Goal: Task Accomplishment & Management: Manage account settings

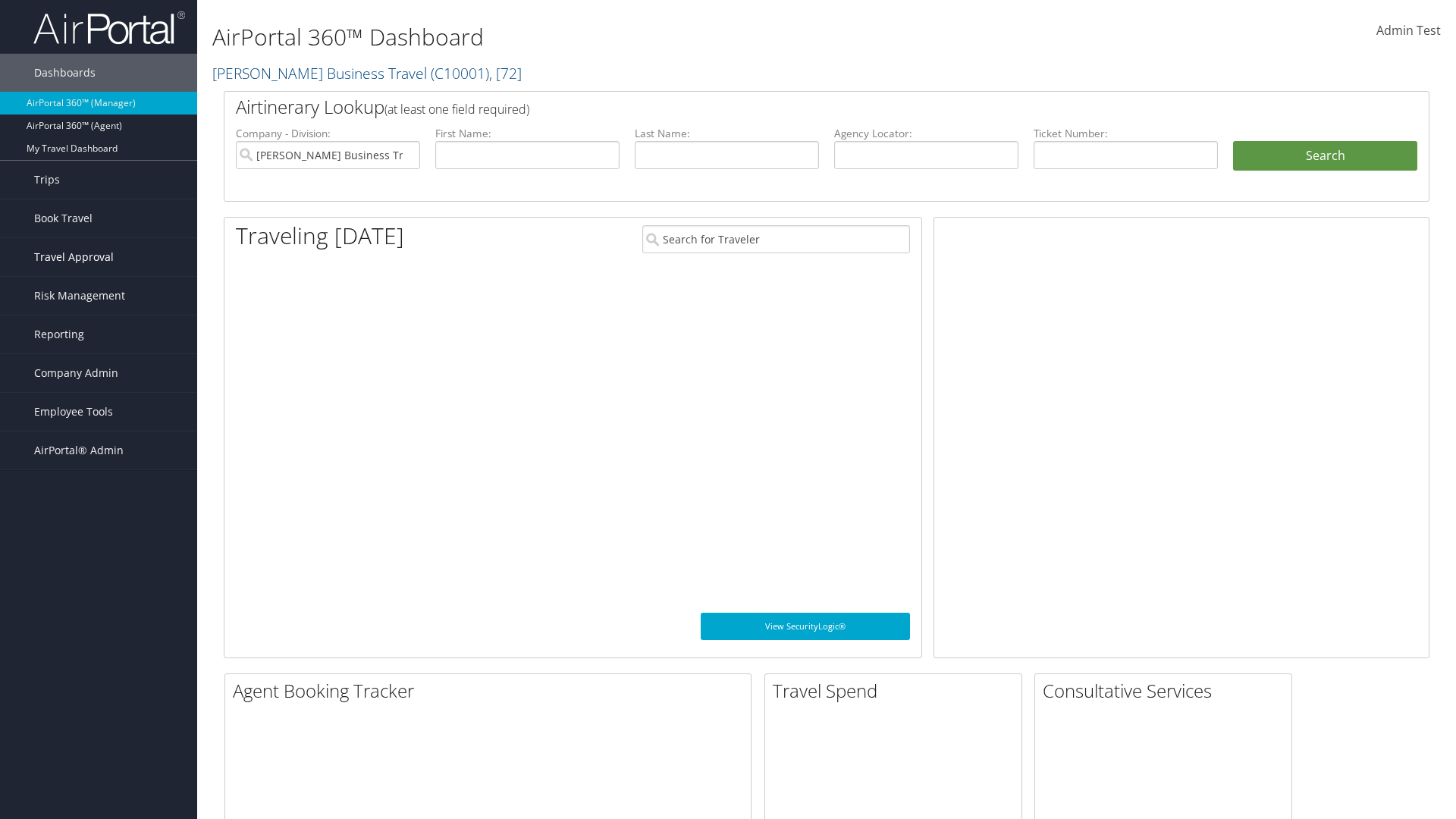
click at [98, 257] on span "Travel Approval" at bounding box center [73, 257] width 79 height 38
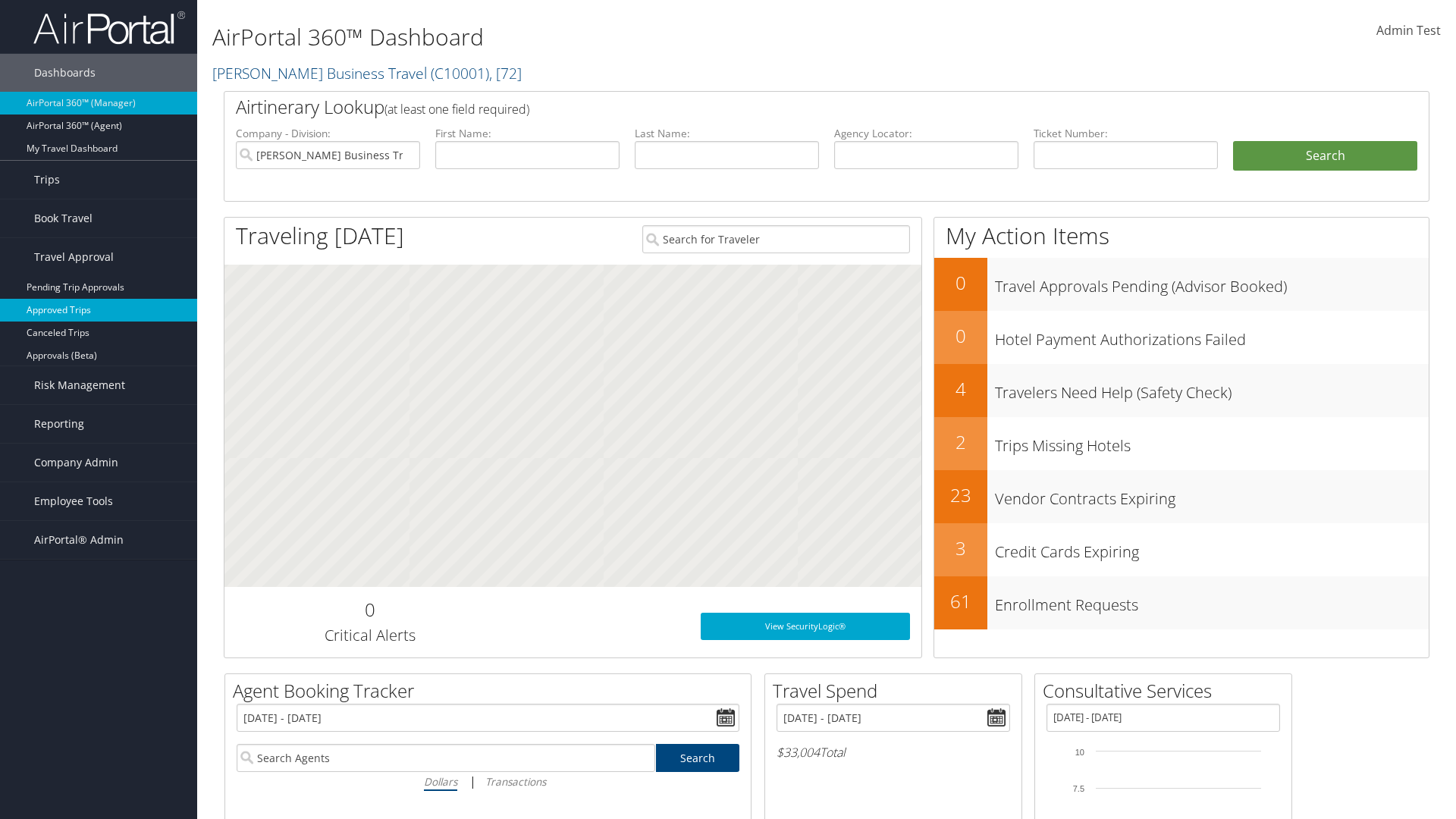
click at [98, 310] on link "Approved Trips" at bounding box center [98, 310] width 198 height 23
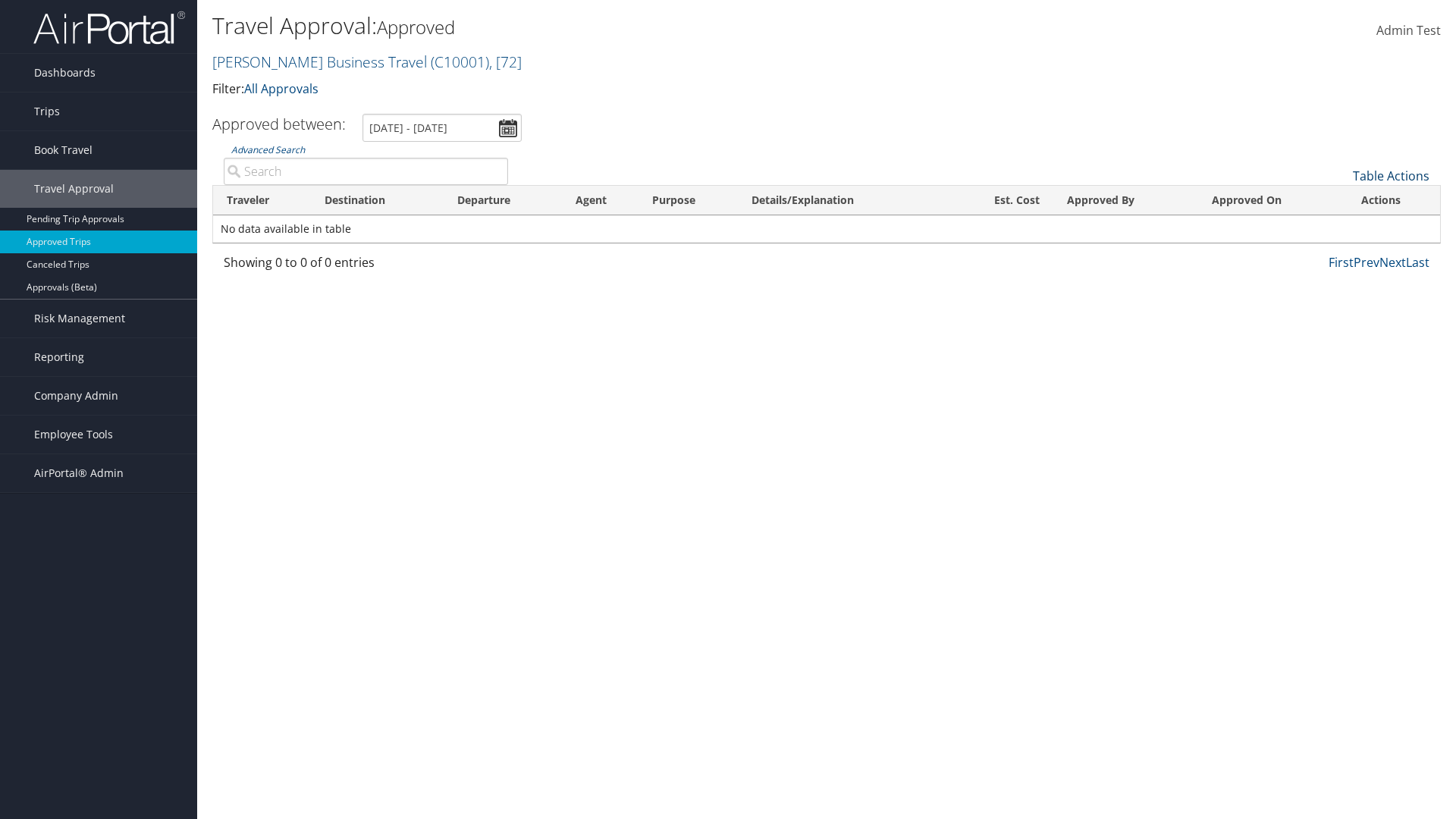
click at [1390, 176] on link "Table Actions" at bounding box center [1390, 176] width 76 height 17
click at [1340, 200] on link "Download Report" at bounding box center [1340, 200] width 199 height 26
click at [1390, 176] on link "Table Actions" at bounding box center [1390, 176] width 76 height 17
click at [1340, 225] on link "Column Visibility" at bounding box center [1340, 225] width 199 height 26
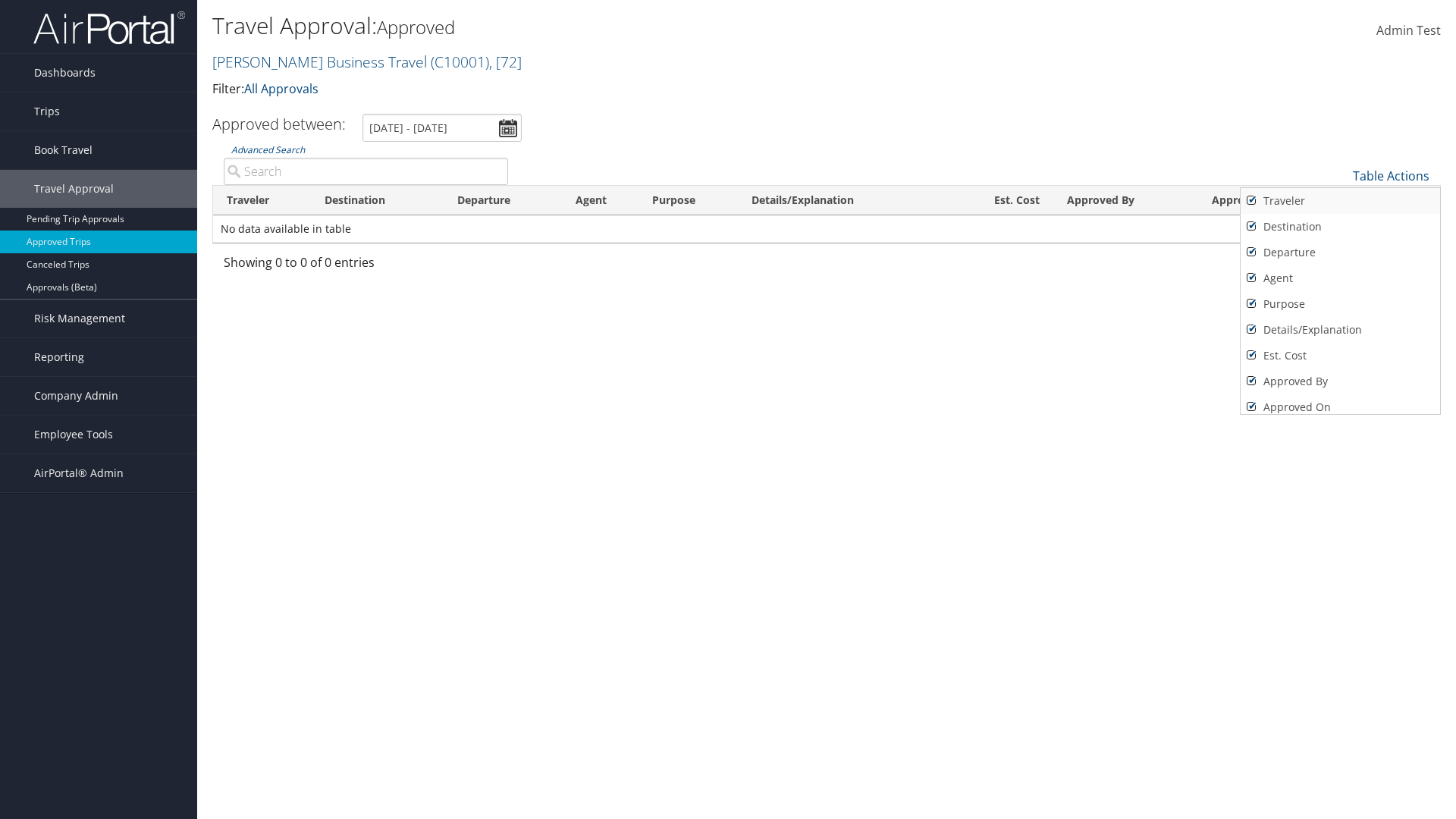
click at [1340, 201] on link "Traveler" at bounding box center [1340, 201] width 199 height 26
click at [1340, 226] on link "Destination" at bounding box center [1340, 226] width 199 height 26
click at [1340, 252] on link "Departure" at bounding box center [1340, 252] width 199 height 26
click at [1340, 278] on link "Agent" at bounding box center [1340, 278] width 199 height 26
click at [1340, 304] on link "Purpose" at bounding box center [1340, 304] width 199 height 26
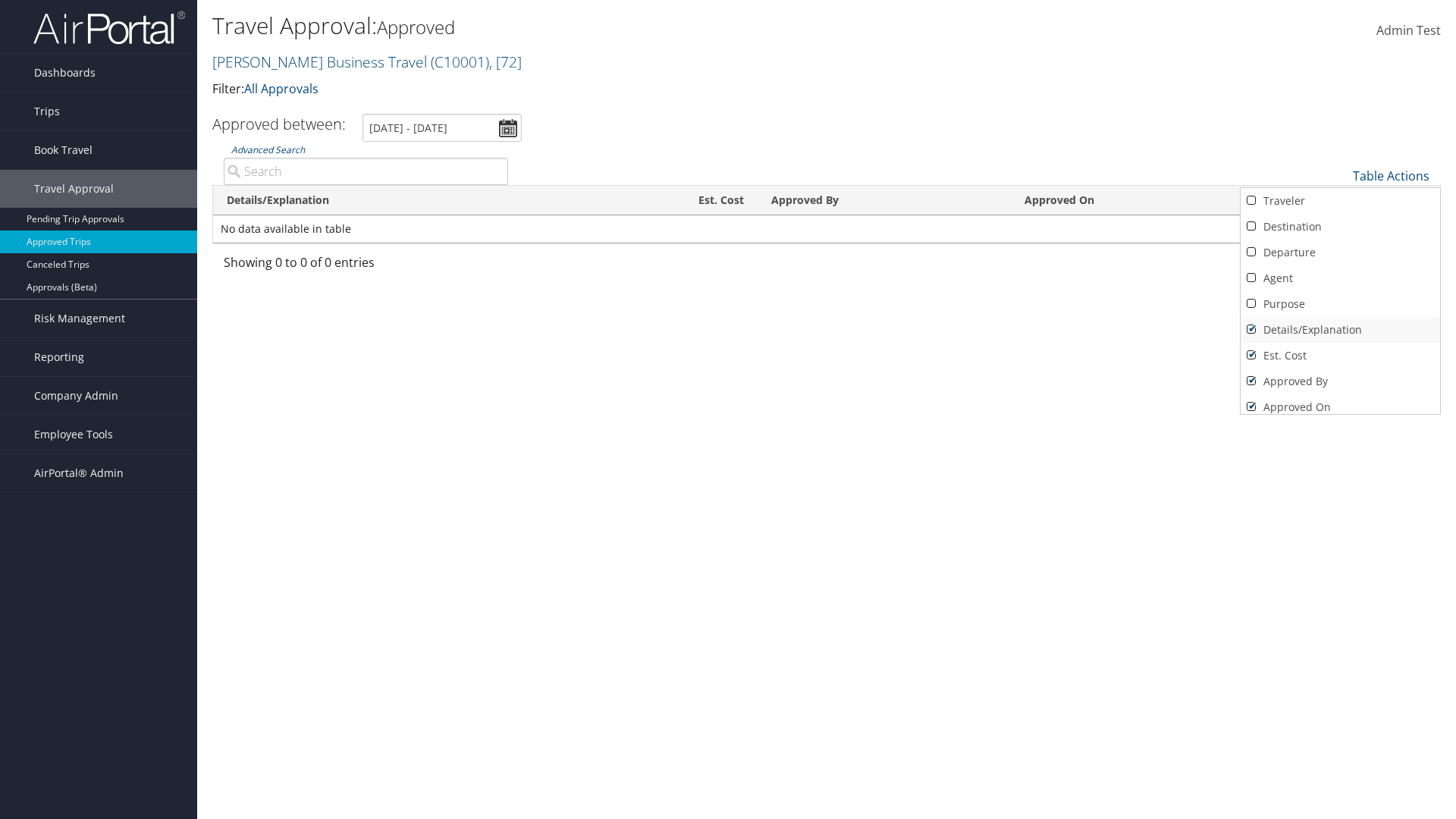
click at [1340, 330] on link "Details/Explanation" at bounding box center [1340, 330] width 199 height 26
click at [1340, 355] on link "Est. Cost" at bounding box center [1340, 355] width 199 height 26
click at [1340, 381] on link "Approved By" at bounding box center [1340, 381] width 199 height 26
click at [1340, 401] on link "Approved On" at bounding box center [1340, 407] width 199 height 26
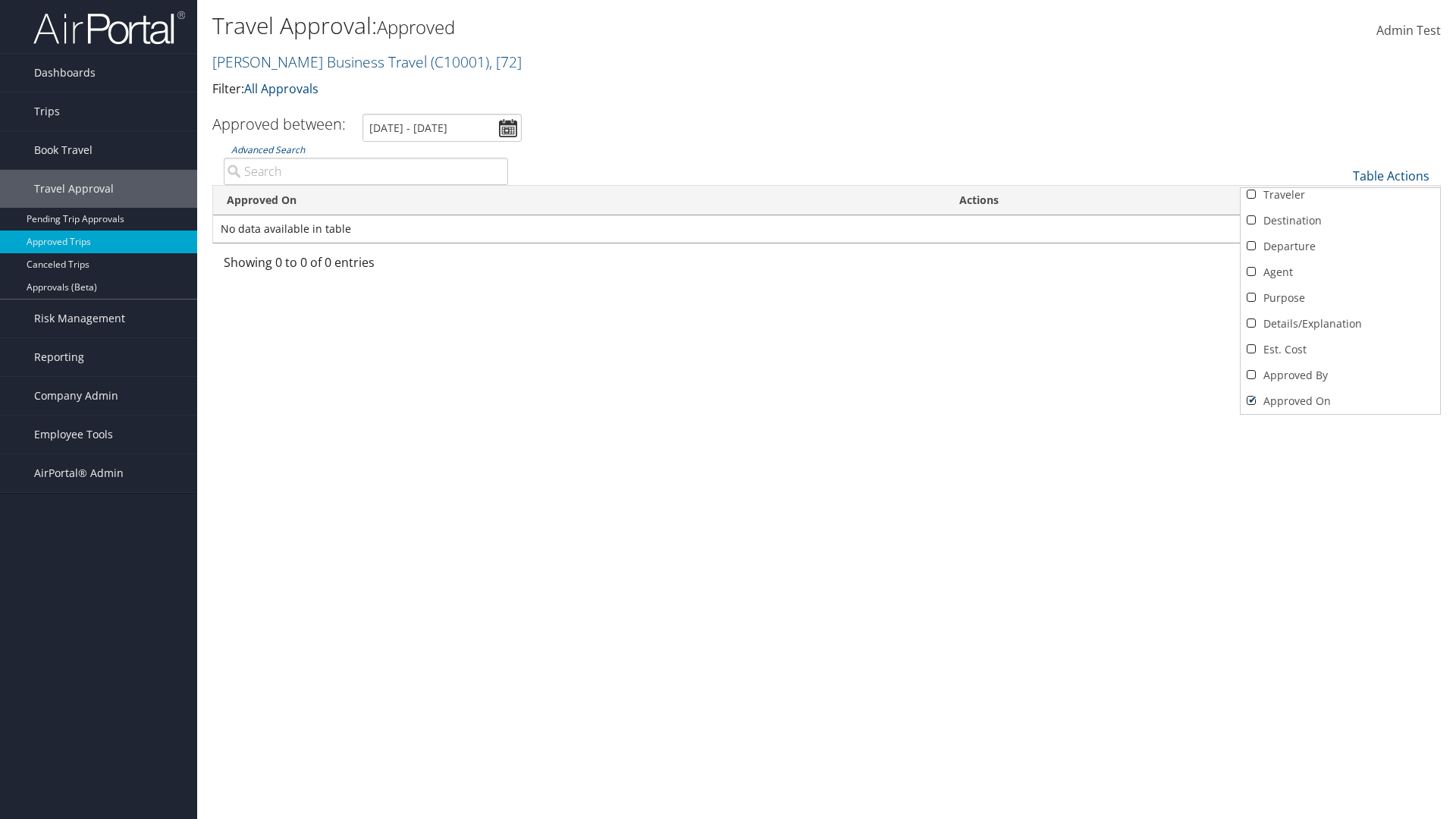
click at [728, 409] on div at bounding box center [728, 409] width 1456 height 819
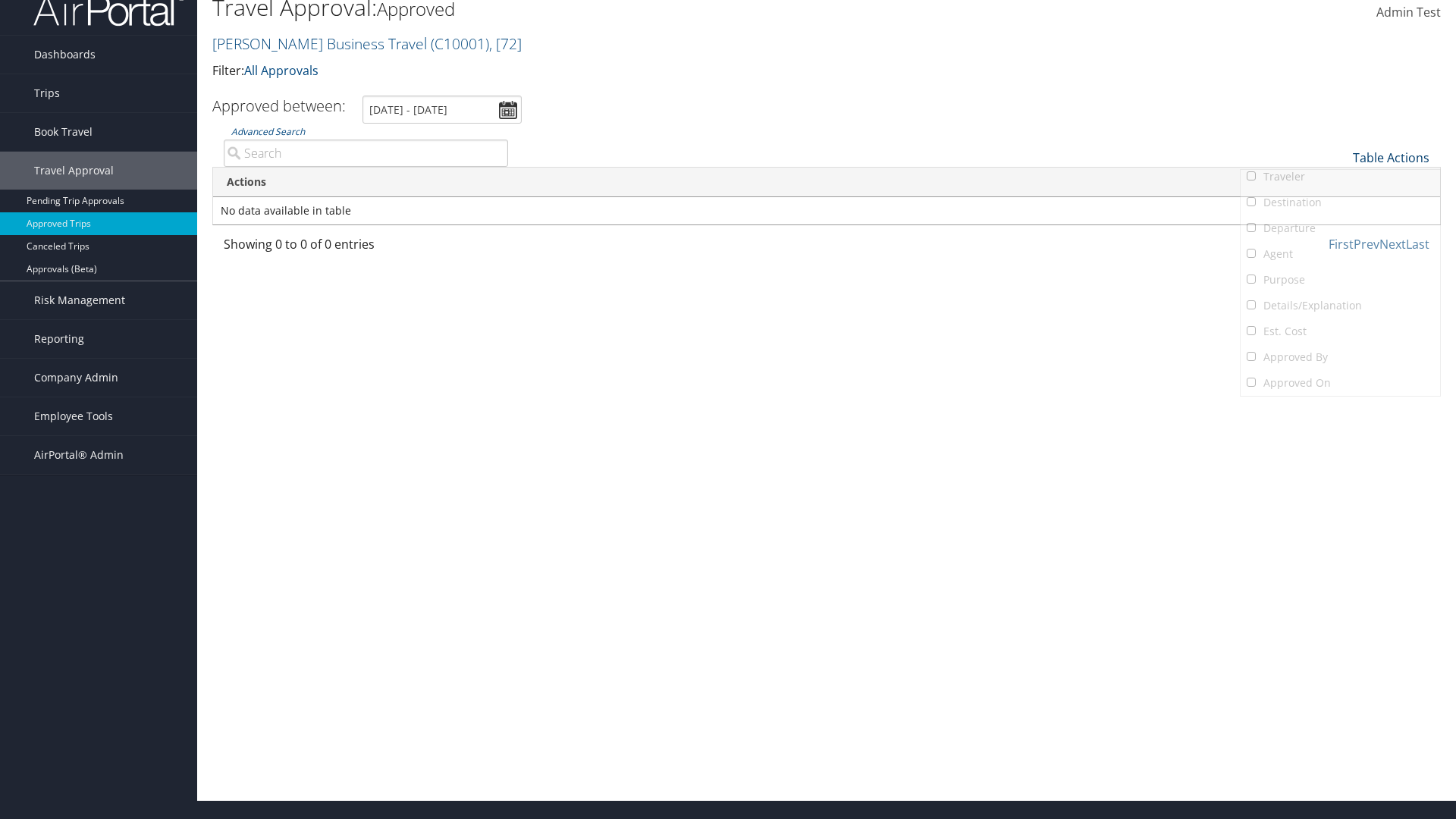
click at [1390, 158] on link "Table Actions" at bounding box center [1390, 157] width 76 height 17
click at [1340, 207] on link "Column Visibility" at bounding box center [1340, 207] width 199 height 26
click at [1340, 183] on link "Traveler" at bounding box center [1340, 183] width 199 height 26
click at [1340, 208] on link "Destination" at bounding box center [1340, 208] width 199 height 26
click at [1340, 234] on link "Departure" at bounding box center [1340, 234] width 199 height 26
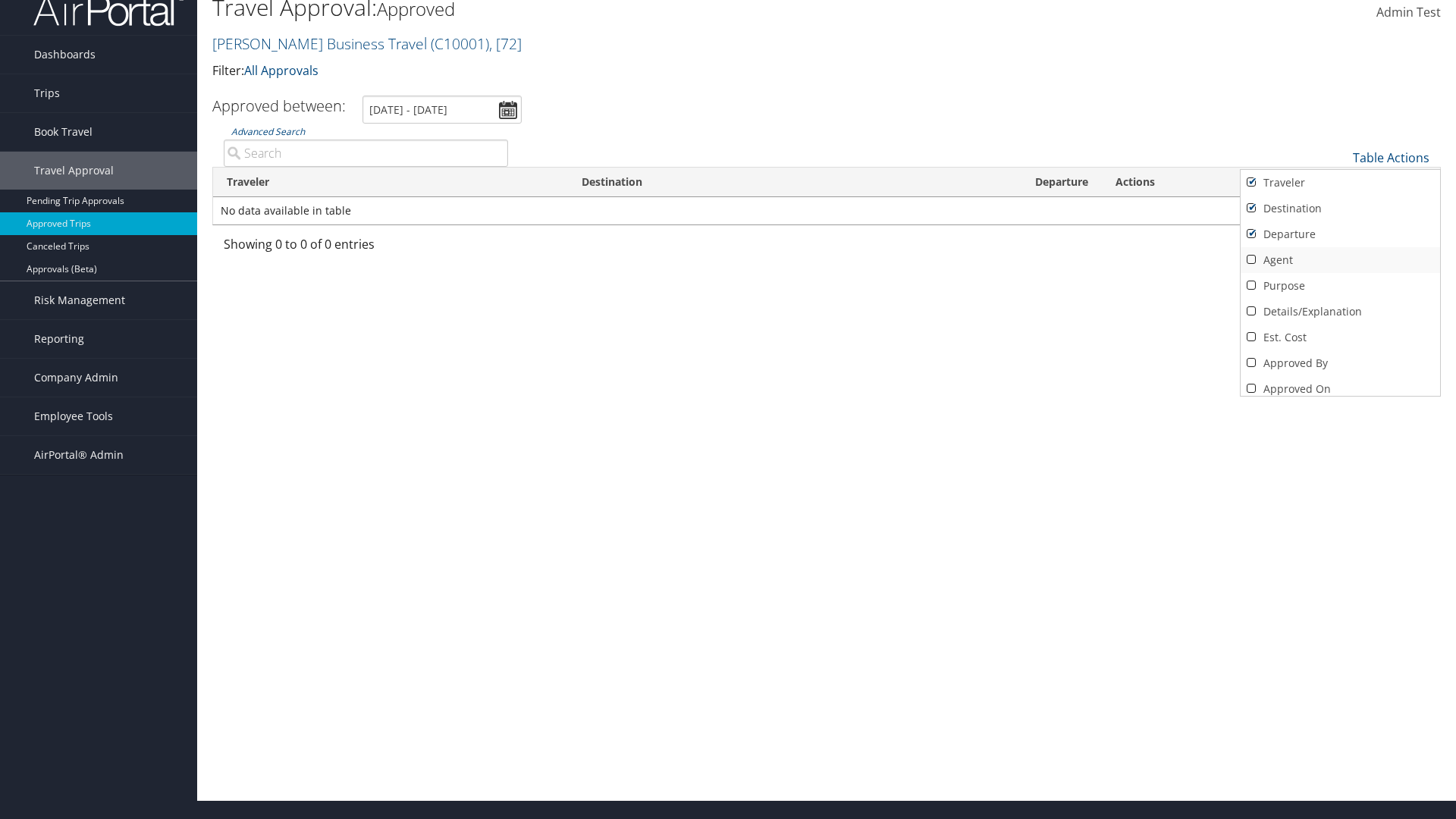
click at [1340, 260] on link "Agent" at bounding box center [1340, 260] width 199 height 26
click at [1340, 286] on link "Purpose" at bounding box center [1340, 286] width 199 height 26
click at [1340, 312] on link "Details/Explanation" at bounding box center [1340, 312] width 199 height 26
click at [1340, 338] on link "Est. Cost" at bounding box center [1340, 338] width 199 height 26
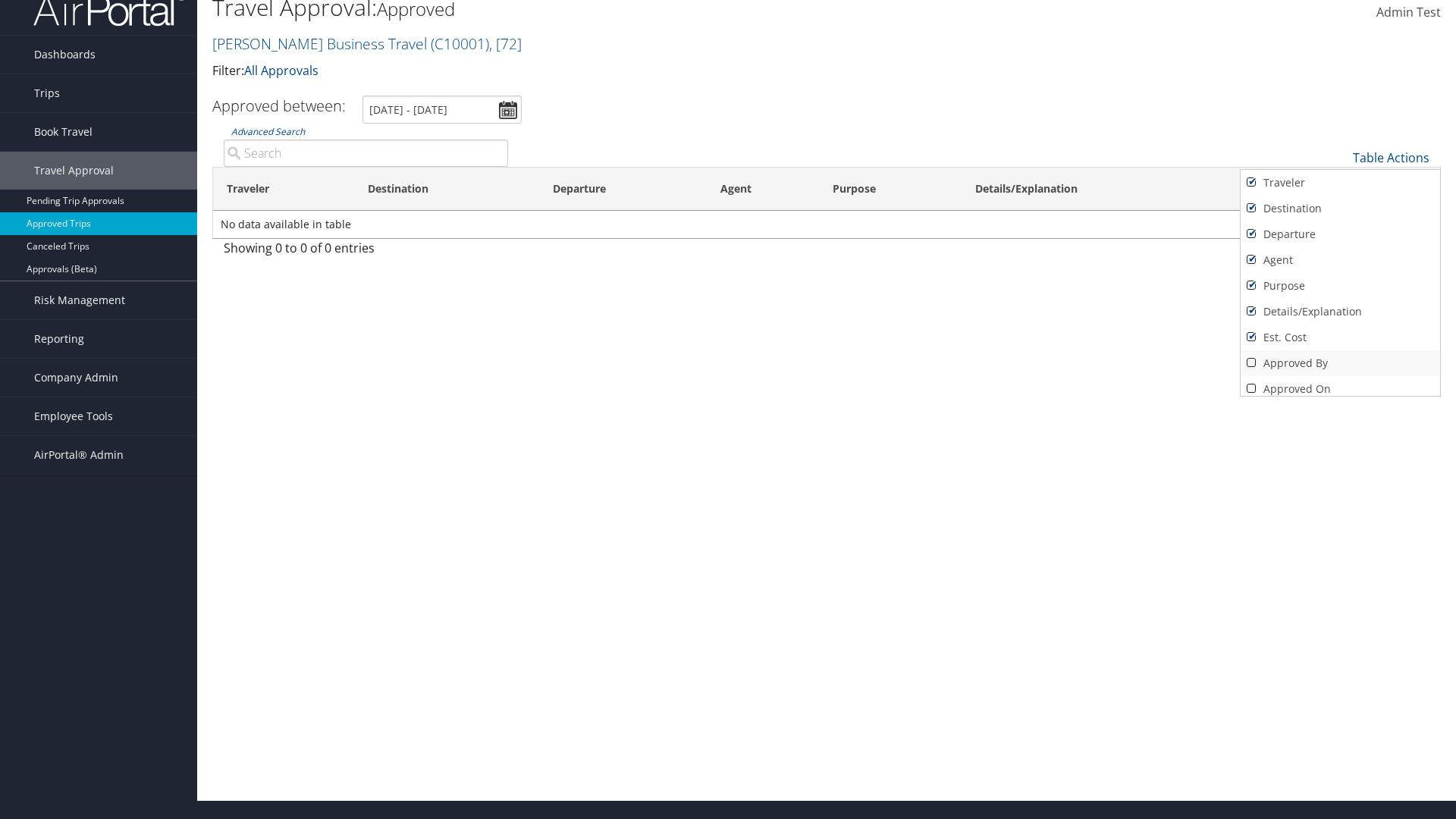
click at [1340, 363] on link "Approved By" at bounding box center [1340, 363] width 199 height 26
click at [1340, 383] on link "Approved On" at bounding box center [1340, 389] width 199 height 26
click at [728, 409] on div at bounding box center [728, 409] width 1456 height 819
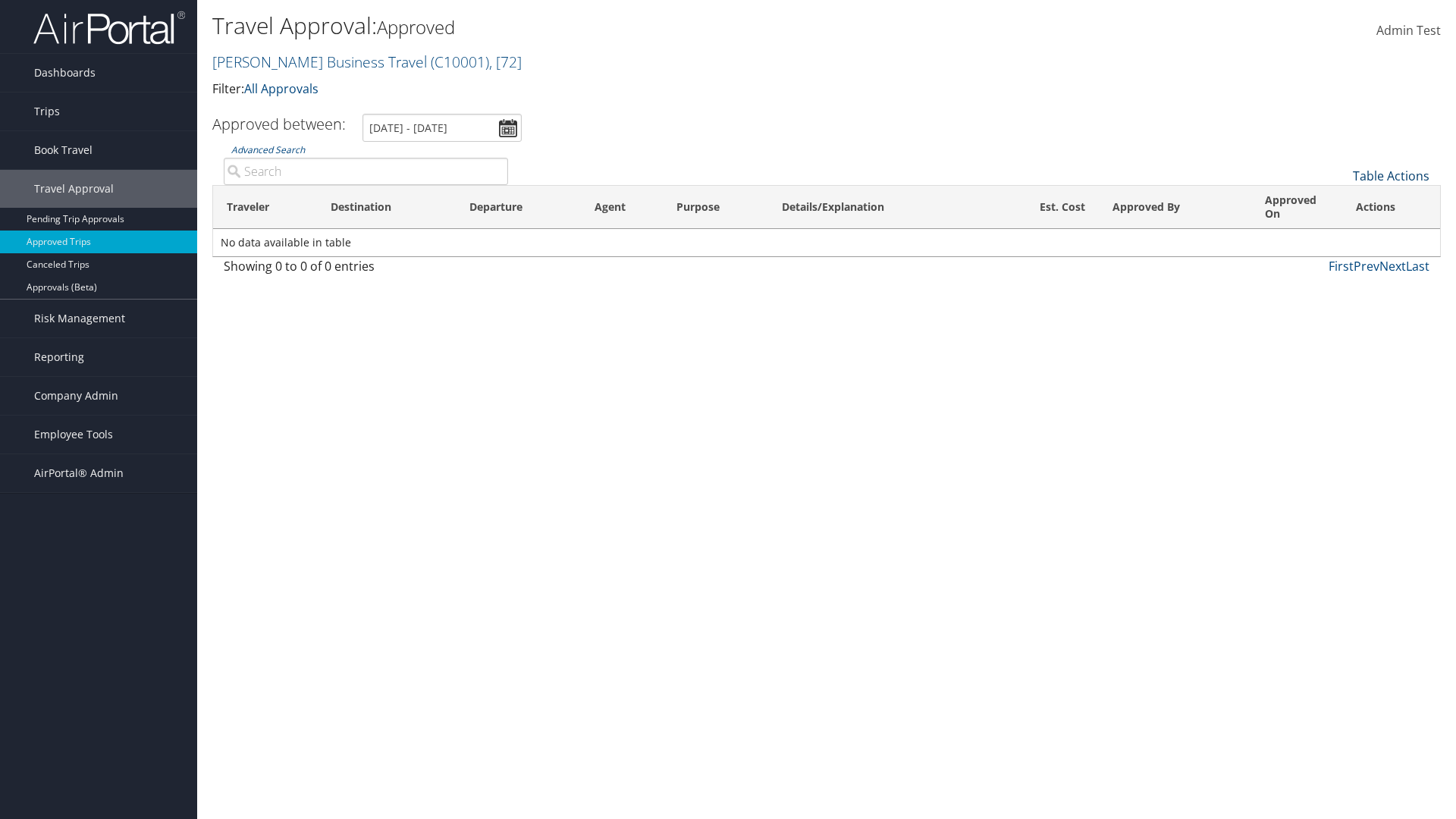
click at [1390, 168] on link "Table Actions" at bounding box center [1390, 176] width 76 height 17
